Goal: Transaction & Acquisition: Purchase product/service

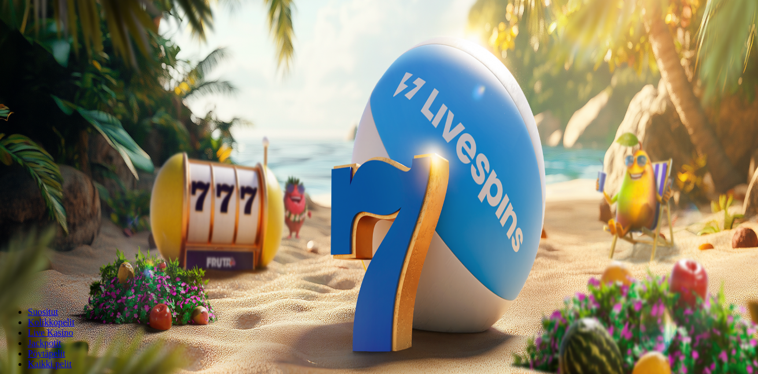
click at [79, 46] on span "Kirjaudu" at bounding box center [80, 42] width 28 height 9
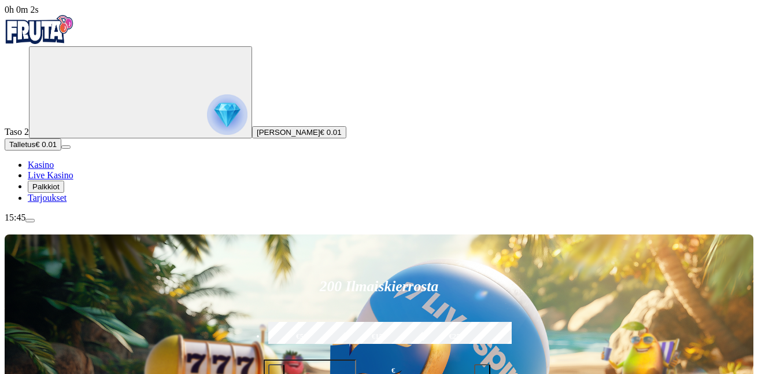
click at [60, 191] on span "Palkkiot" at bounding box center [45, 186] width 27 height 9
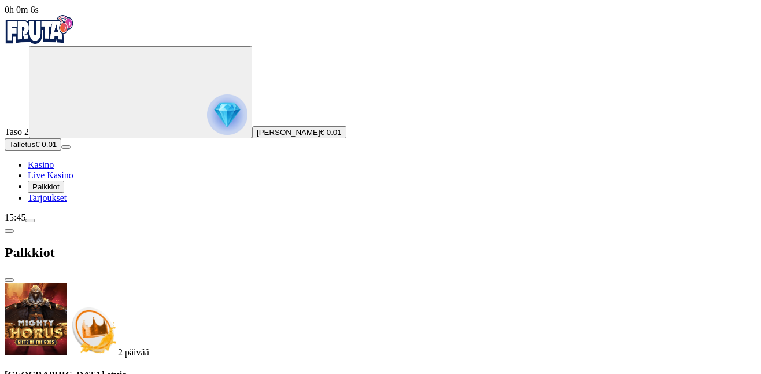
scroll to position [42, 0]
click at [60, 191] on span "Palkkiot" at bounding box center [45, 186] width 27 height 9
click at [59, 191] on span "Palkkiot" at bounding box center [45, 186] width 27 height 9
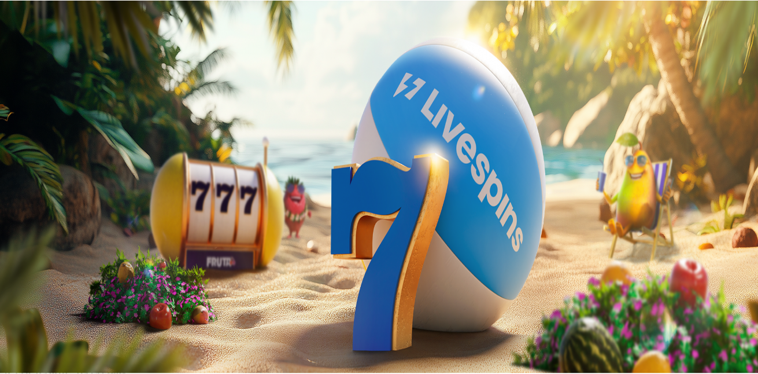
scroll to position [42, 0]
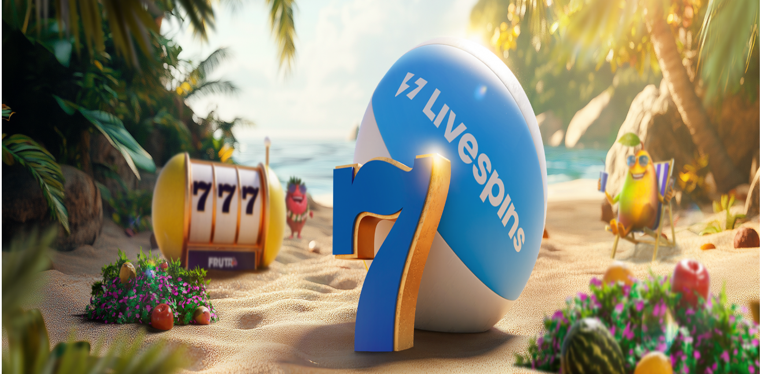
scroll to position [174, 0]
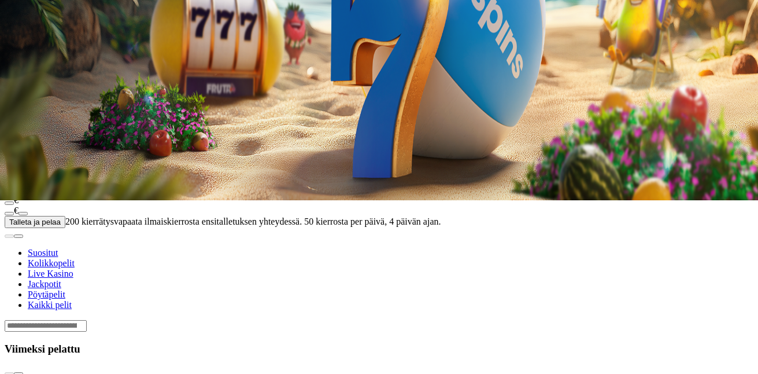
click at [60, 17] on span "Palkkiot" at bounding box center [45, 13] width 27 height 9
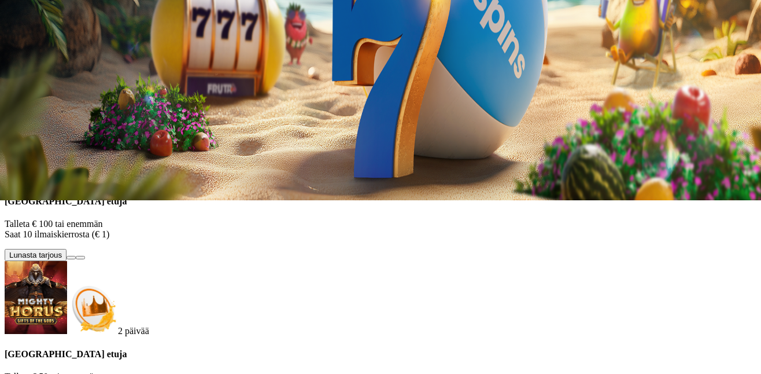
click at [60, 17] on span "Palkkiot" at bounding box center [45, 13] width 27 height 9
click at [58, 17] on span "Palkkiot" at bounding box center [45, 13] width 27 height 9
click at [60, 17] on span "Palkkiot" at bounding box center [45, 13] width 27 height 9
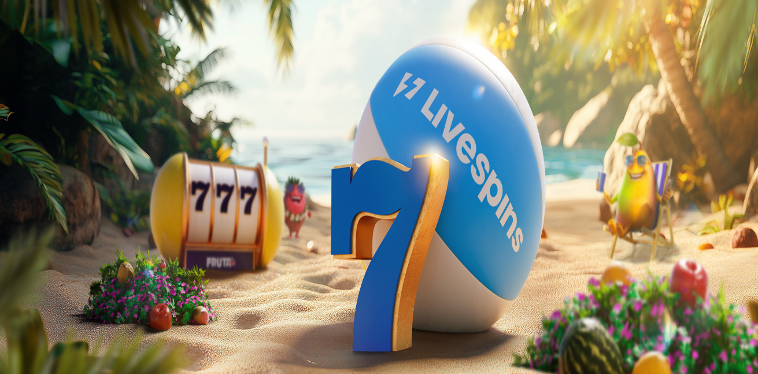
click at [58, 191] on span "Palkkiot" at bounding box center [45, 186] width 27 height 9
click at [60, 191] on span "Palkkiot" at bounding box center [45, 186] width 27 height 9
click at [54, 202] on span "Tarjoukset" at bounding box center [47, 198] width 39 height 10
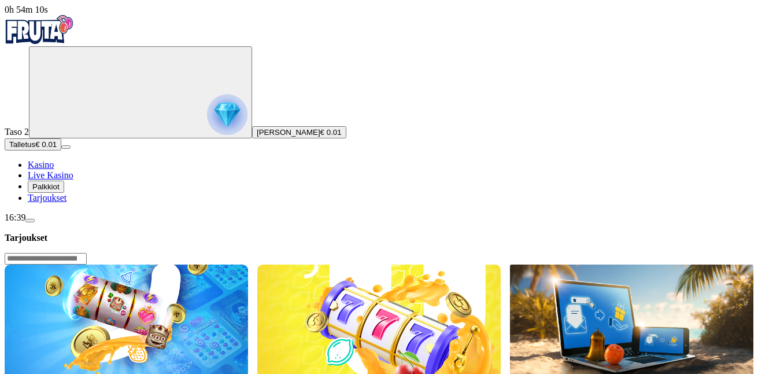
click at [60, 191] on span "Palkkiot" at bounding box center [45, 186] width 27 height 9
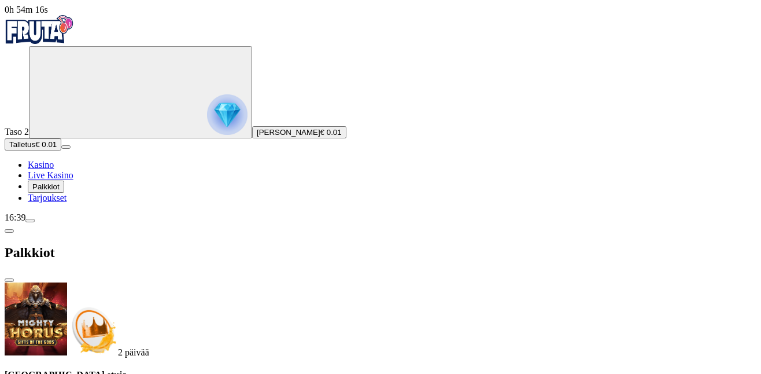
click at [92, 223] on div "16:39" at bounding box center [381, 217] width 752 height 10
click at [35, 222] on button "menu" at bounding box center [29, 220] width 9 height 3
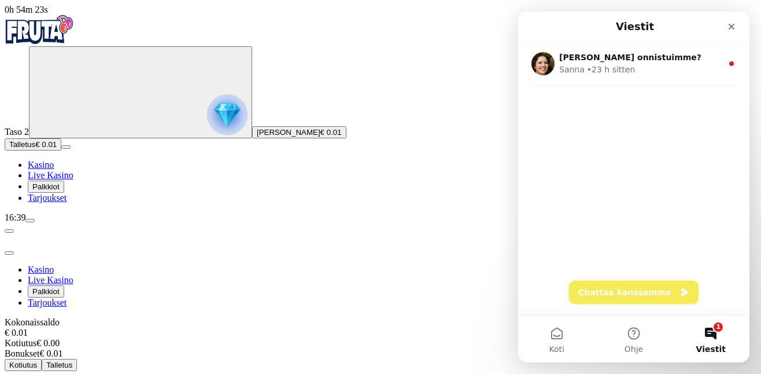
click at [636, 298] on button "Chattaa kanssamme" at bounding box center [634, 292] width 130 height 23
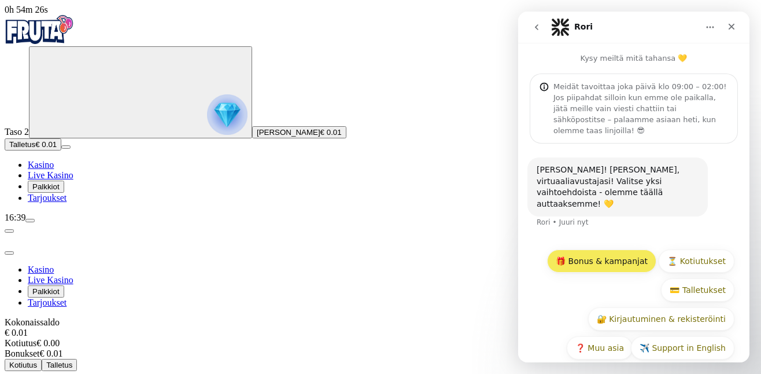
click at [646, 249] on button "🎁 Bonus & kampanjat" at bounding box center [601, 260] width 109 height 23
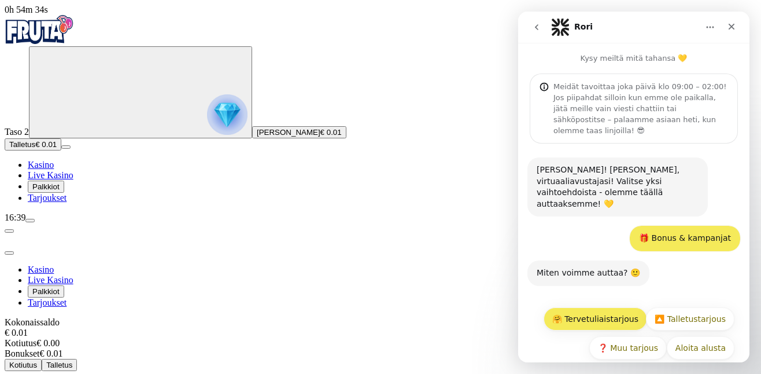
click at [627, 307] on button "🤗 Tervetuliaistarjous" at bounding box center [596, 318] width 104 height 23
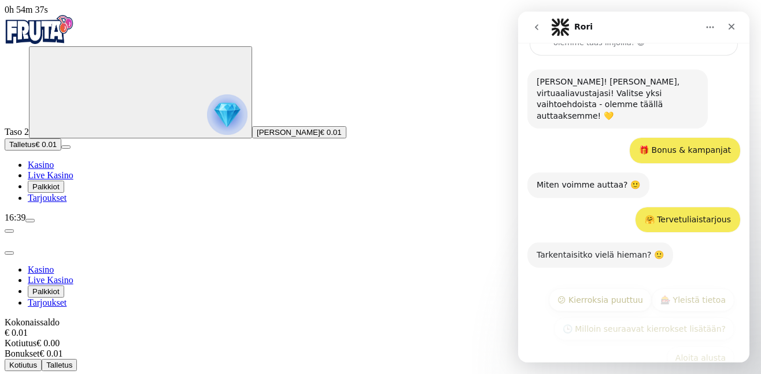
scroll to position [91, 0]
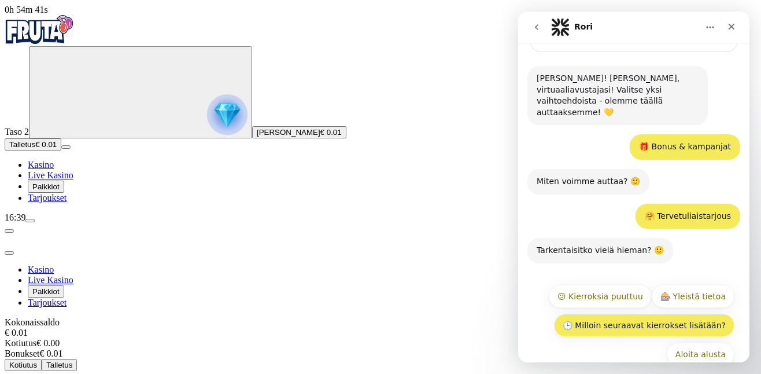
click at [629, 314] on button "🕒 Milloin seuraavat kierrokset lisätään?" at bounding box center [644, 325] width 180 height 23
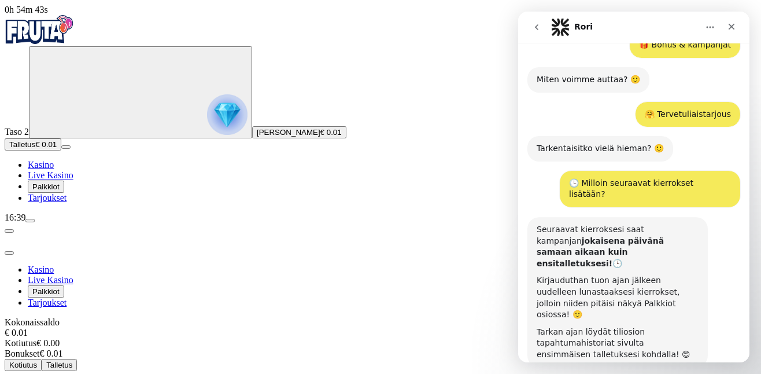
scroll to position [263, 0]
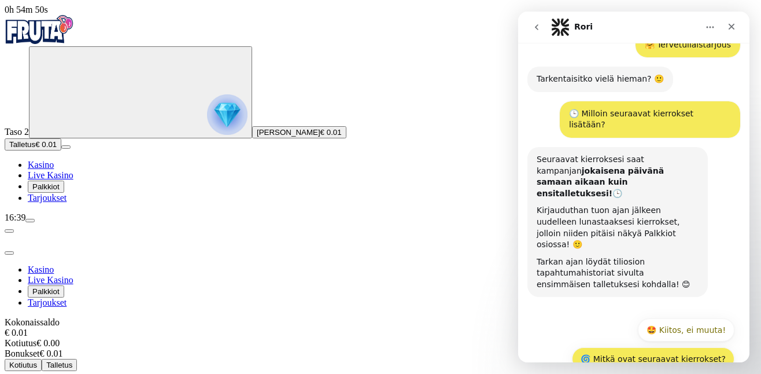
click at [710, 347] on button "🌀 Mitkä ovat seuraavat kierrokset?" at bounding box center [653, 358] width 163 height 23
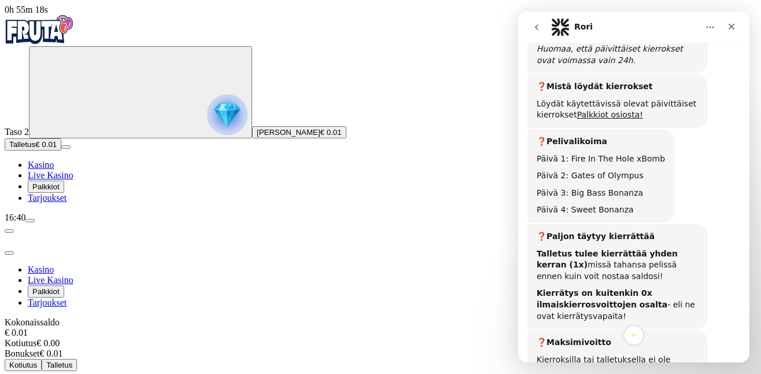
scroll to position [886, 0]
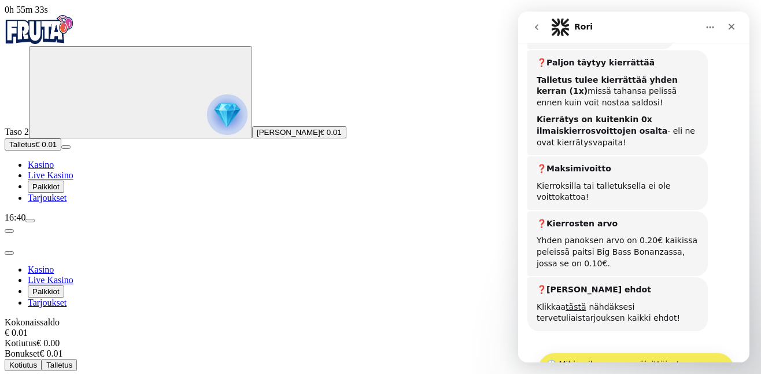
click at [638, 352] on button "🕒 Mihin aikaan saan päivittäiset kierrokset?" at bounding box center [636, 369] width 197 height 34
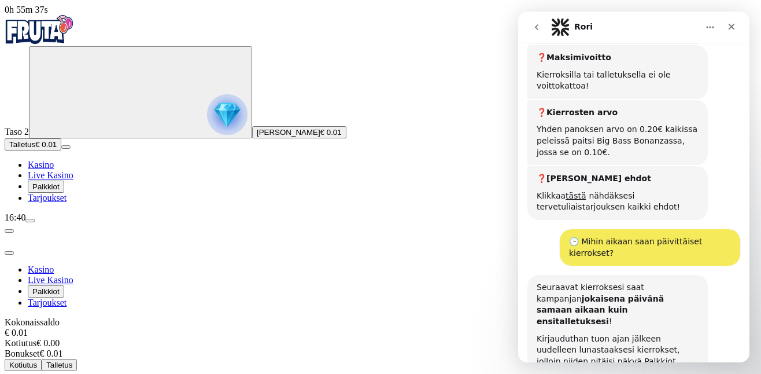
scroll to position [1027, 0]
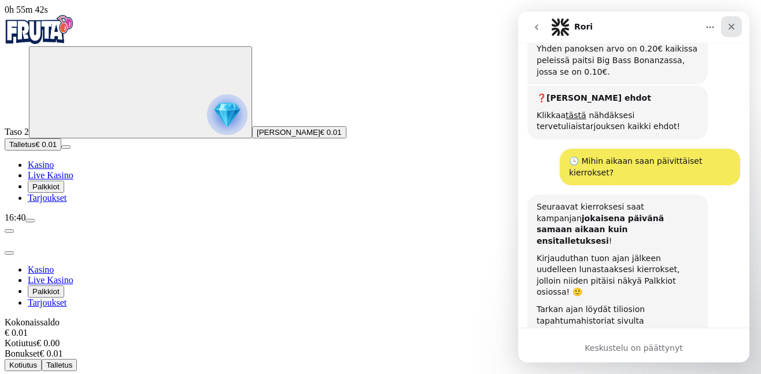
scroll to position [1112, 0]
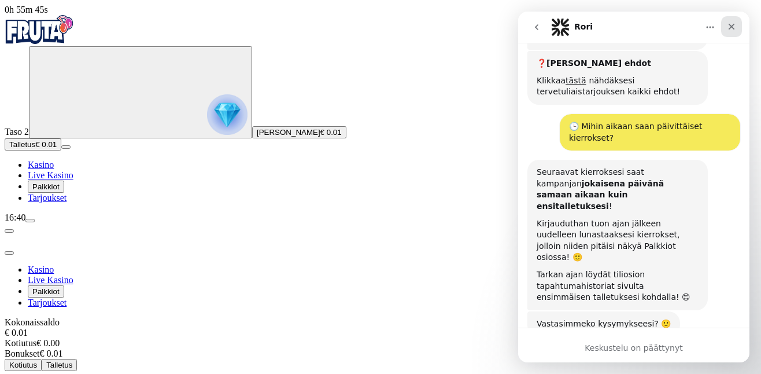
click at [737, 31] on div "Sulje" at bounding box center [731, 26] width 21 height 21
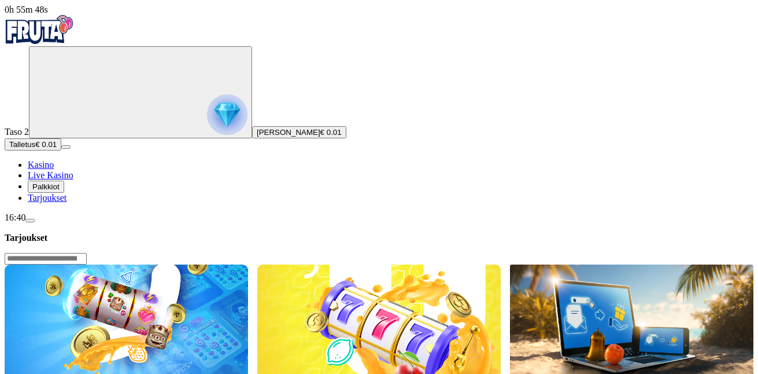
click at [58, 191] on span "Palkkiot" at bounding box center [45, 186] width 27 height 9
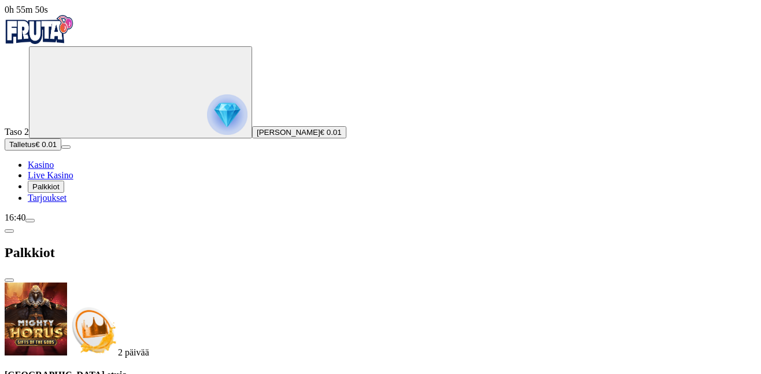
scroll to position [42, 0]
drag, startPoint x: 101, startPoint y: 370, endPoint x: 109, endPoint y: 362, distance: 11.5
click at [103, 223] on div "16:40" at bounding box center [381, 217] width 752 height 10
click at [30, 220] on span "menu icon" at bounding box center [30, 220] width 0 height 0
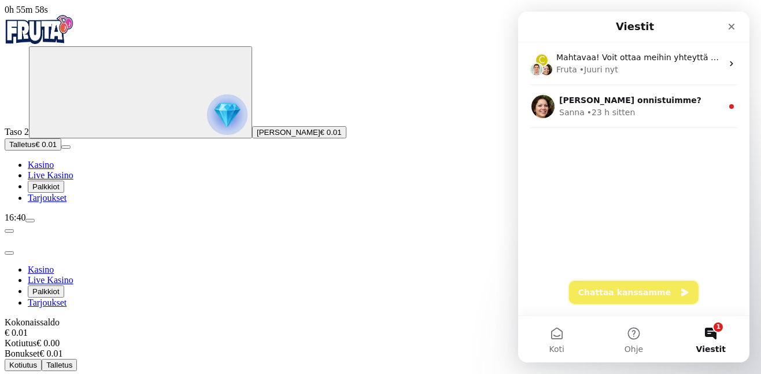
click at [625, 294] on button "Chattaa kanssamme" at bounding box center [634, 292] width 130 height 23
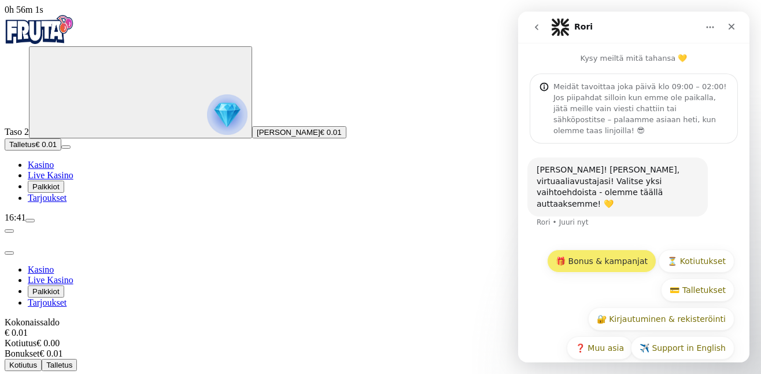
click at [611, 249] on button "🎁 Bonus & kampanjat" at bounding box center [601, 260] width 109 height 23
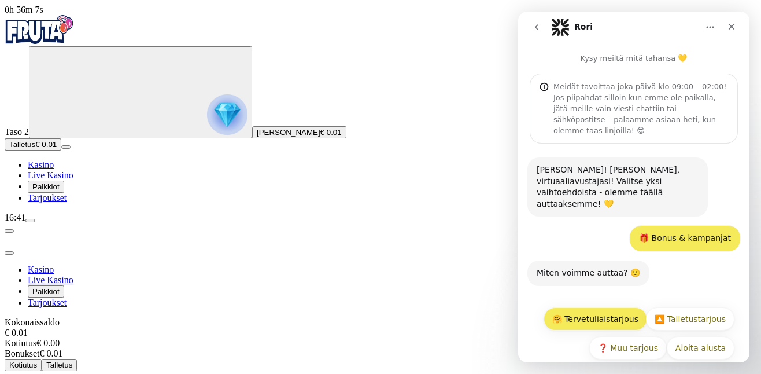
click at [632, 307] on button "🤗 Tervetuliaistarjous" at bounding box center [596, 318] width 104 height 23
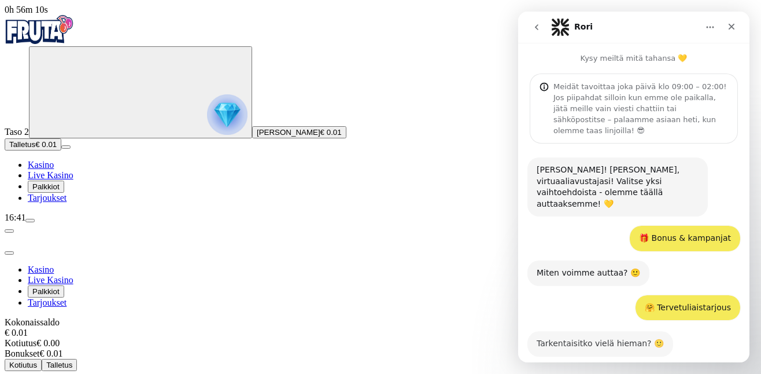
scroll to position [91, 0]
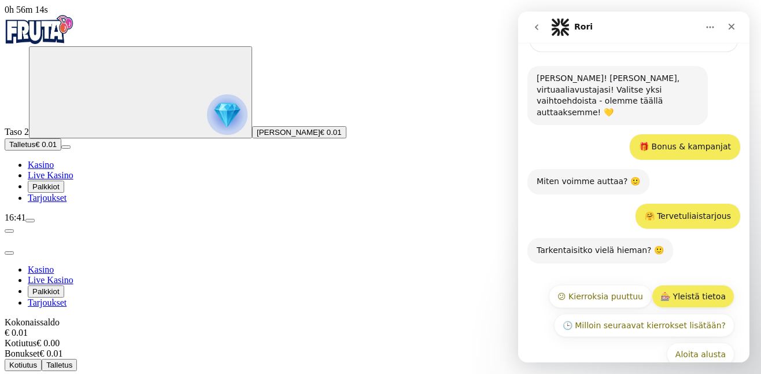
click at [692, 285] on button "🎰 Yleistä tietoa" at bounding box center [693, 296] width 83 height 23
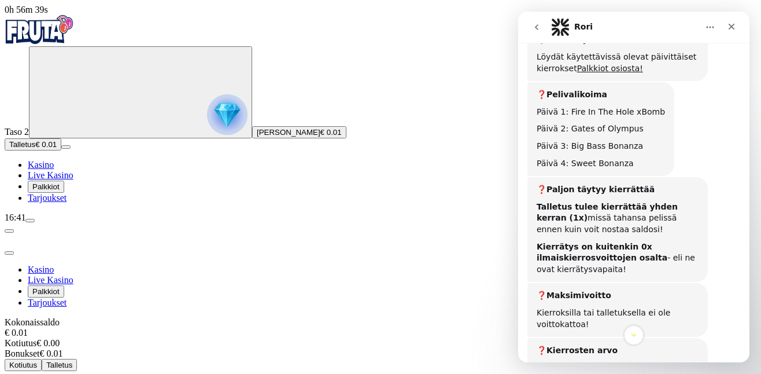
scroll to position [638, 0]
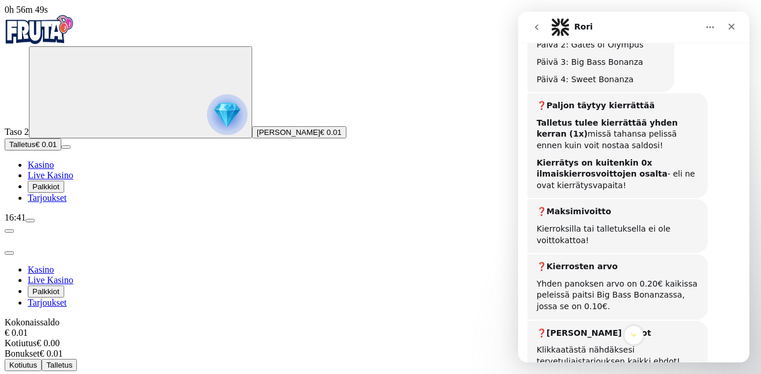
click at [566, 345] on link "tästä" at bounding box center [576, 349] width 20 height 9
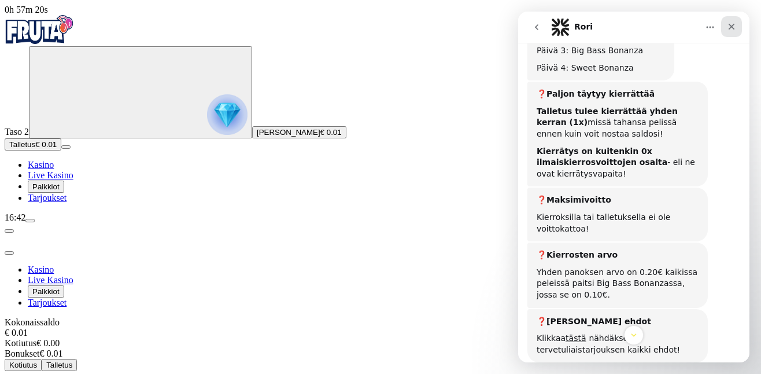
click at [735, 30] on icon "Sulje" at bounding box center [731, 26] width 9 height 9
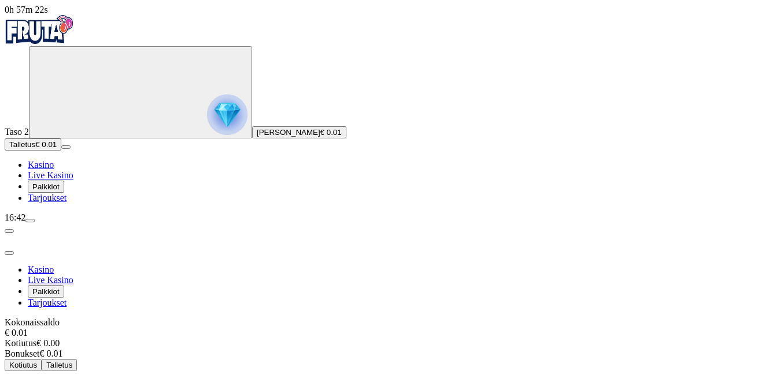
click at [9, 253] on span "close icon" at bounding box center [9, 253] width 0 height 0
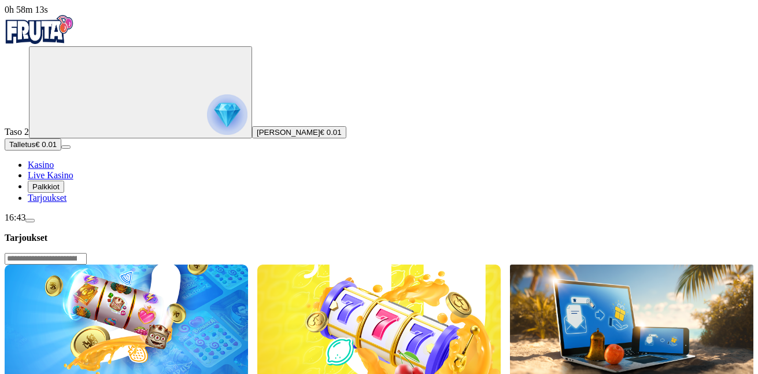
click at [60, 191] on span "Palkkiot" at bounding box center [45, 186] width 27 height 9
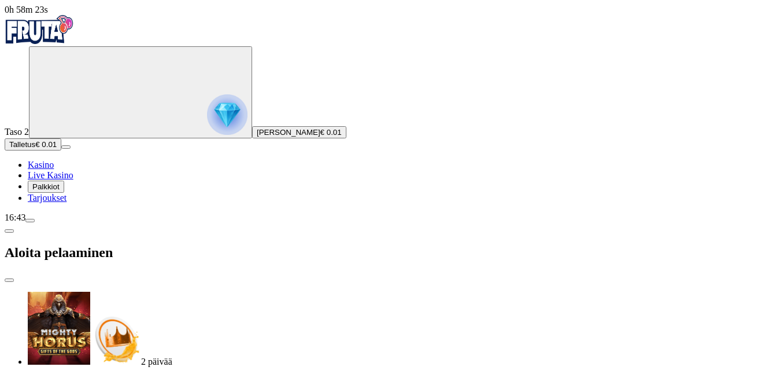
type input "**"
click at [9, 280] on span "close icon" at bounding box center [9, 280] width 0 height 0
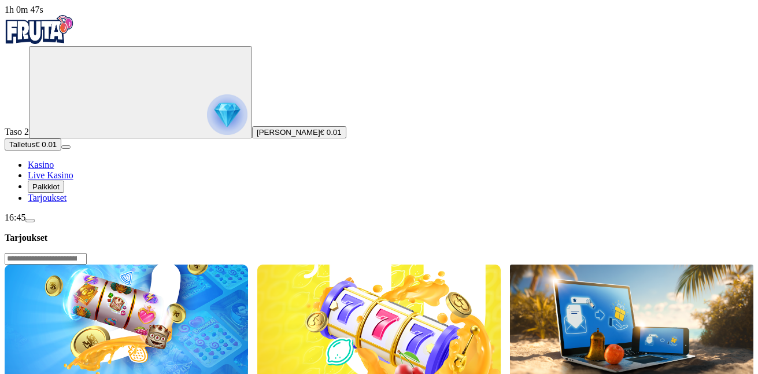
click at [60, 191] on span "Palkkiot" at bounding box center [45, 186] width 27 height 9
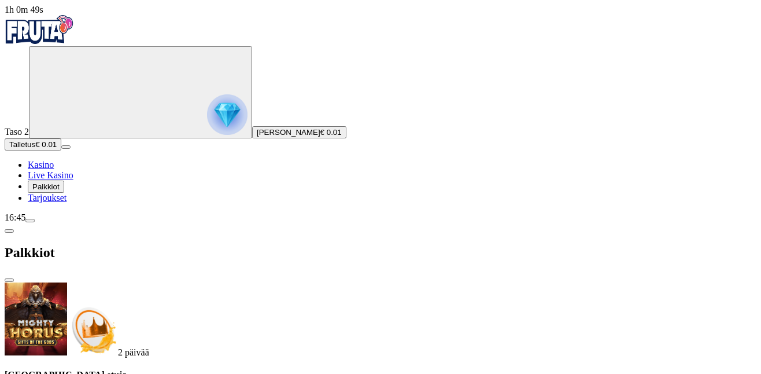
click at [9, 280] on span "close icon" at bounding box center [9, 280] width 0 height 0
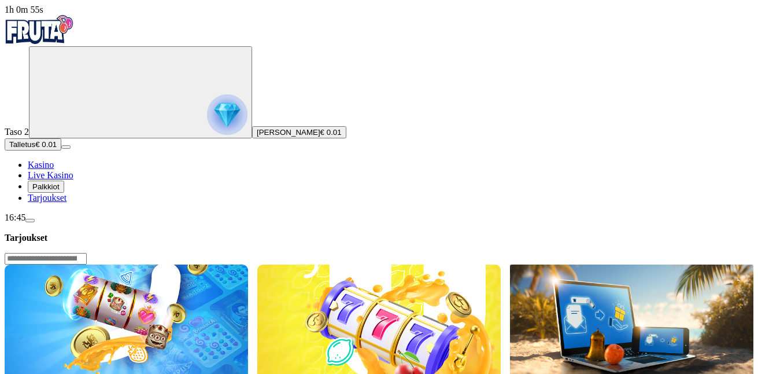
click at [58, 191] on span "Palkkiot" at bounding box center [45, 186] width 27 height 9
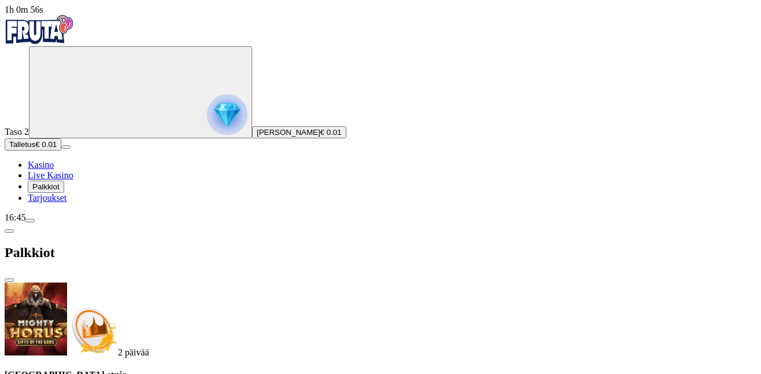
click at [59, 191] on span "Palkkiot" at bounding box center [45, 186] width 27 height 9
click at [54, 169] on span "Kasino" at bounding box center [41, 165] width 26 height 10
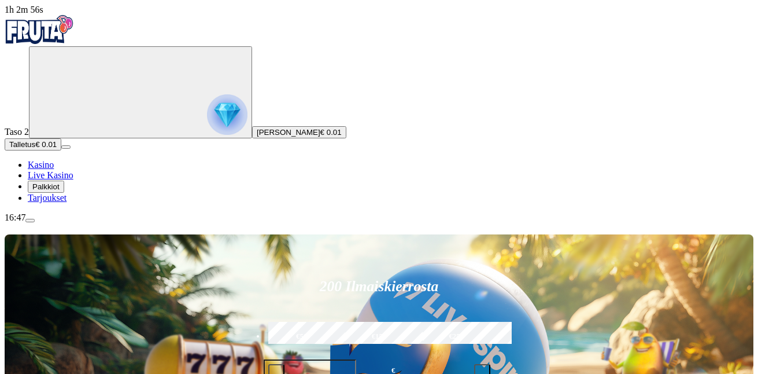
click at [57, 191] on span "Palkkiot" at bounding box center [45, 186] width 27 height 9
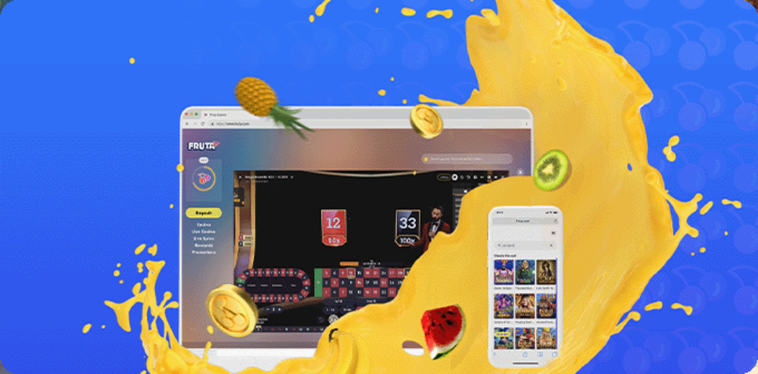
click at [38, 323] on span "Lue lisää" at bounding box center [22, 328] width 34 height 10
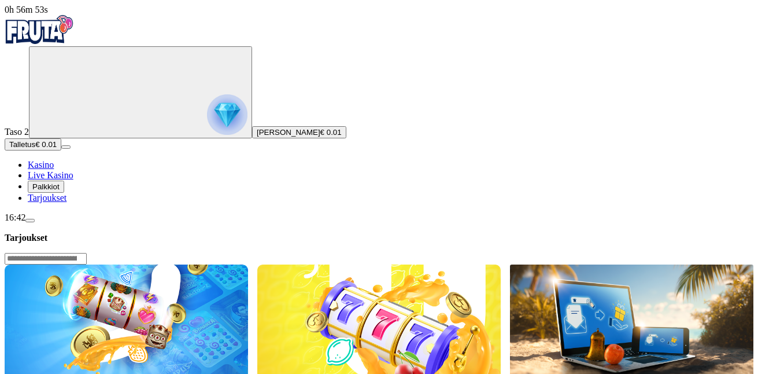
click at [248, 264] on img at bounding box center [127, 320] width 244 height 113
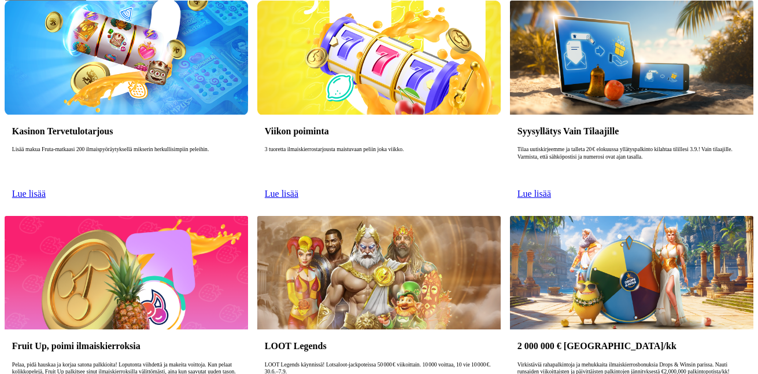
scroll to position [347, 0]
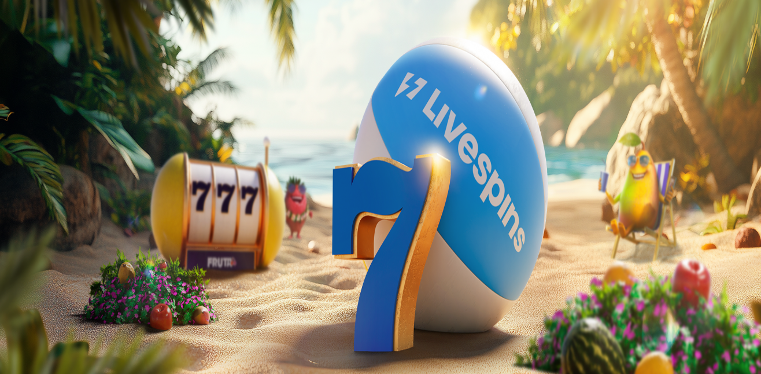
click at [60, 191] on span "Palkkiot" at bounding box center [45, 186] width 27 height 9
click at [9, 280] on span "close icon" at bounding box center [9, 280] width 0 height 0
click at [60, 191] on span "Palkkiot" at bounding box center [45, 186] width 27 height 9
click at [9, 280] on span "close icon" at bounding box center [9, 280] width 0 height 0
click at [56, 191] on span "Palkkiot" at bounding box center [45, 186] width 27 height 9
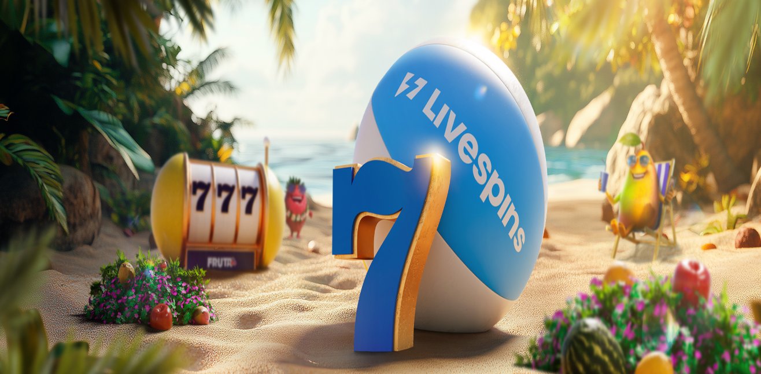
click at [9, 280] on span "close icon" at bounding box center [9, 280] width 0 height 0
click at [60, 191] on span "Palkkiot" at bounding box center [45, 186] width 27 height 9
click at [9, 280] on span "close icon" at bounding box center [9, 280] width 0 height 0
click at [53, 191] on span "Palkkiot" at bounding box center [45, 186] width 27 height 9
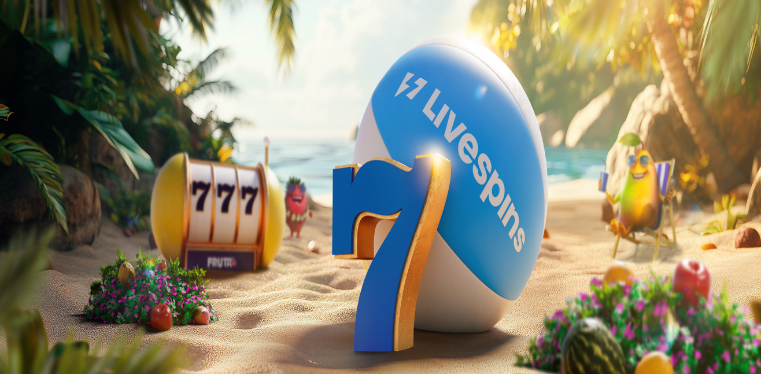
click at [320, 223] on div "Palkkiot" at bounding box center [381, 253] width 752 height 60
drag, startPoint x: 322, startPoint y: 18, endPoint x: 337, endPoint y: 3, distance: 20.9
click at [9, 280] on span "close icon" at bounding box center [9, 280] width 0 height 0
click at [60, 191] on span "Palkkiot" at bounding box center [45, 186] width 27 height 9
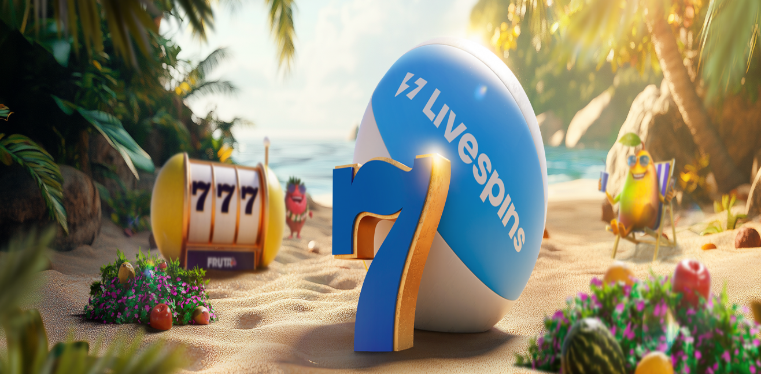
scroll to position [42, 0]
click at [60, 191] on span "Palkkiot" at bounding box center [45, 186] width 27 height 9
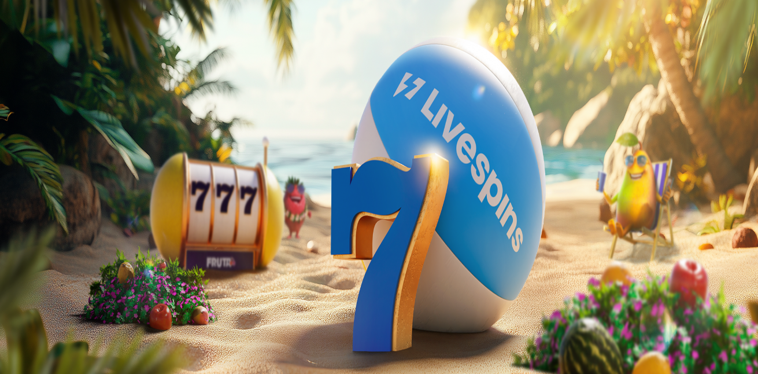
click at [30, 220] on span "menu icon" at bounding box center [30, 220] width 0 height 0
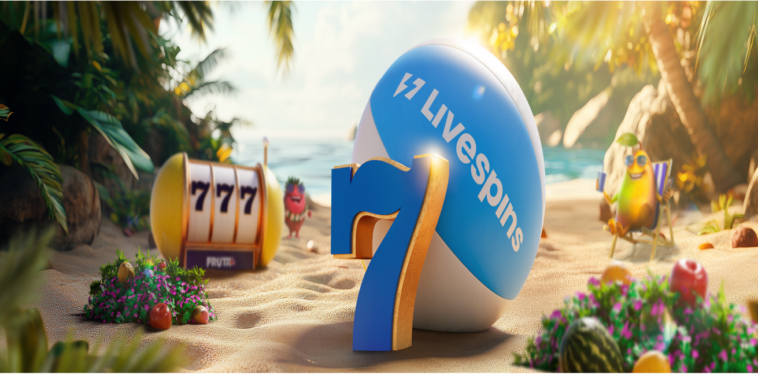
scroll to position [39, 0]
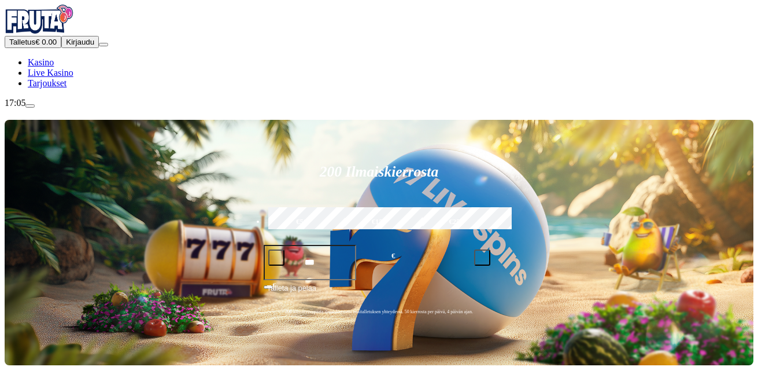
click at [73, 46] on span "Kirjaudu" at bounding box center [80, 42] width 28 height 9
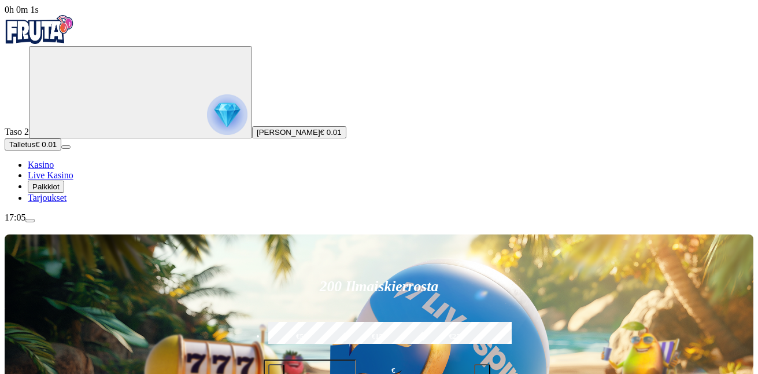
click at [60, 191] on span "Palkkiot" at bounding box center [45, 186] width 27 height 9
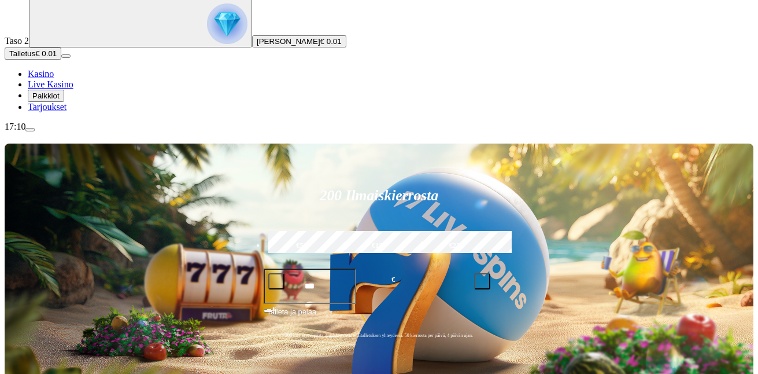
scroll to position [174, 0]
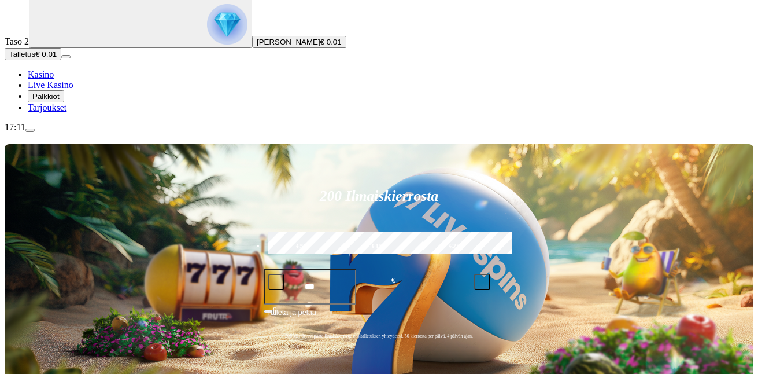
scroll to position [174, 0]
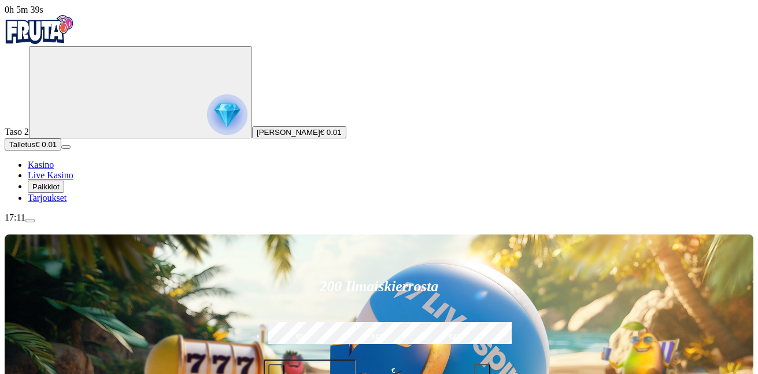
click at [60, 191] on span "Palkkiot" at bounding box center [45, 186] width 27 height 9
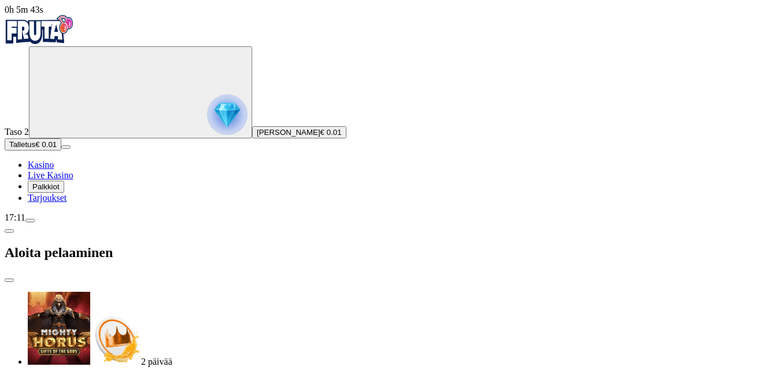
click at [9, 280] on span "close icon" at bounding box center [9, 280] width 0 height 0
